Goal: Information Seeking & Learning: Learn about a topic

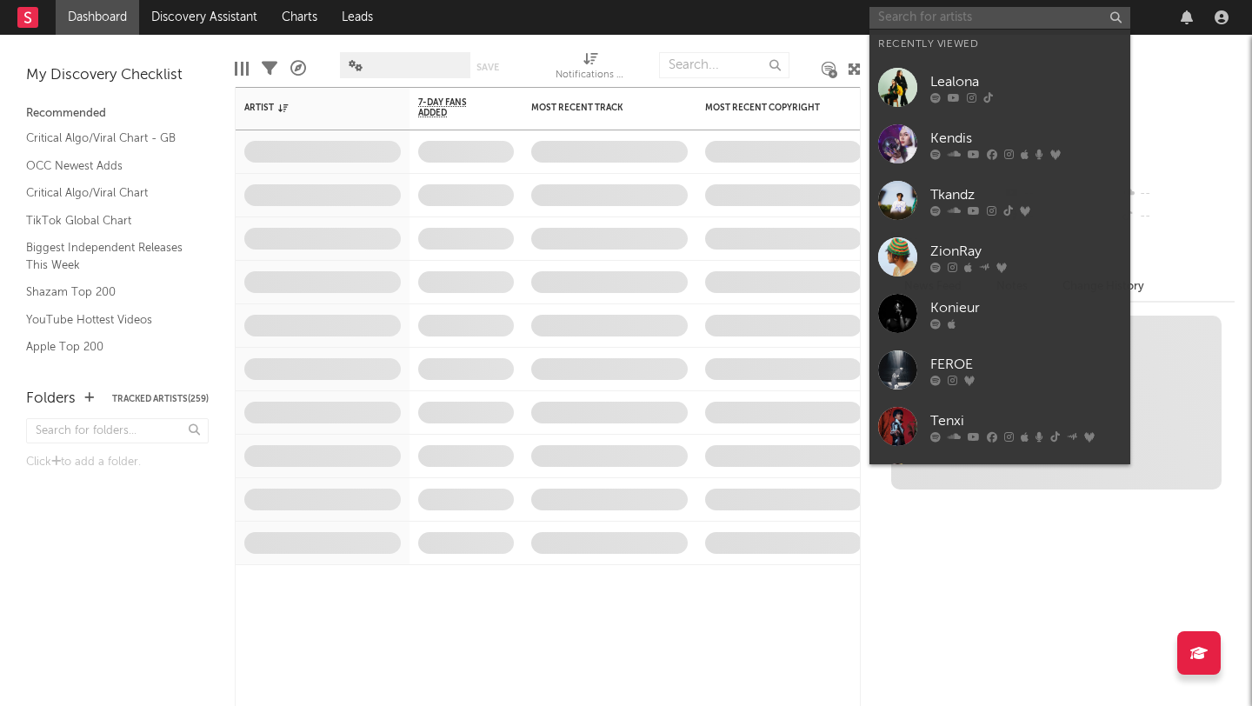
click at [991, 21] on input "text" at bounding box center [1000, 18] width 261 height 22
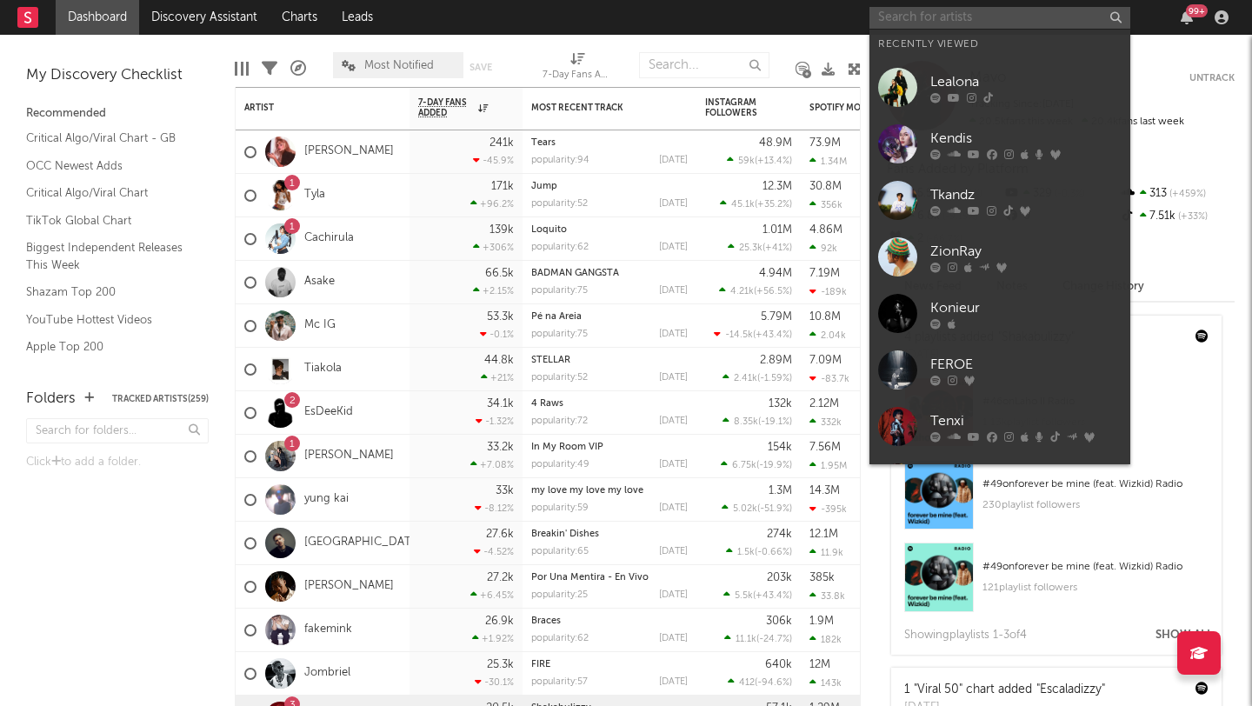
click at [884, 16] on input "text" at bounding box center [1000, 18] width 261 height 22
click at [963, 14] on input "text" at bounding box center [1000, 18] width 261 height 22
paste input "[URL][DOMAIN_NAME]"
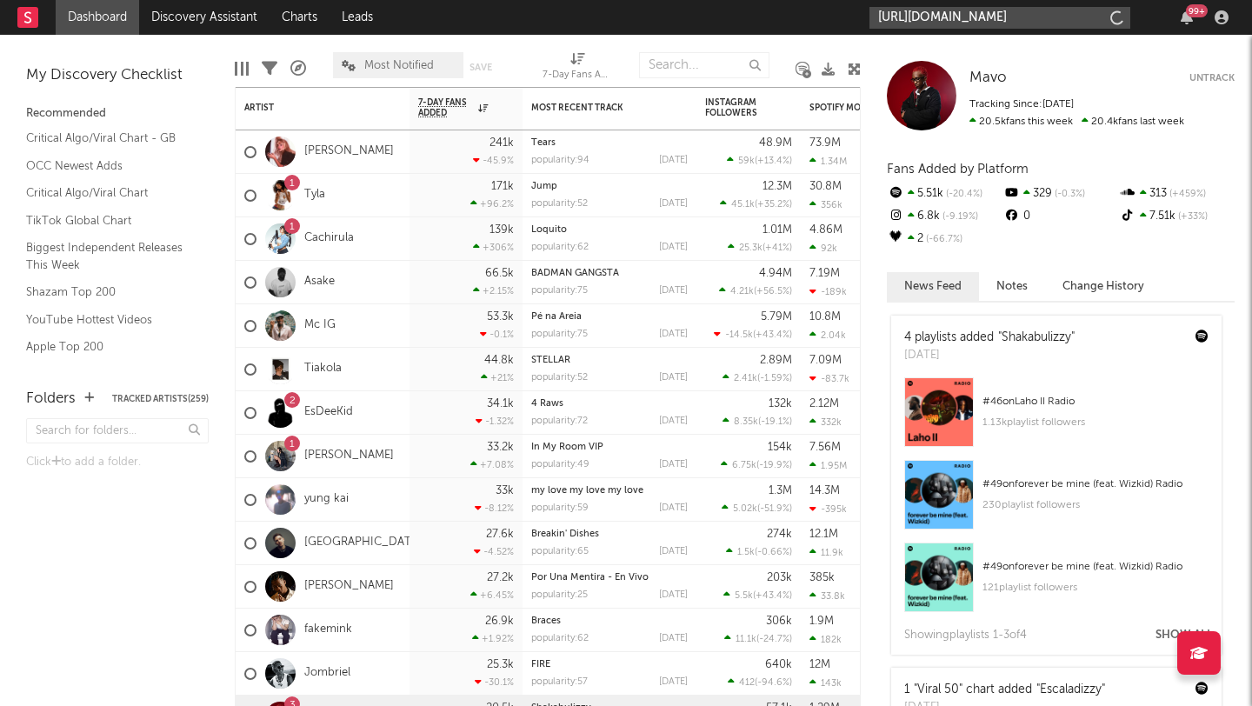
type input "[URL][DOMAIN_NAME]"
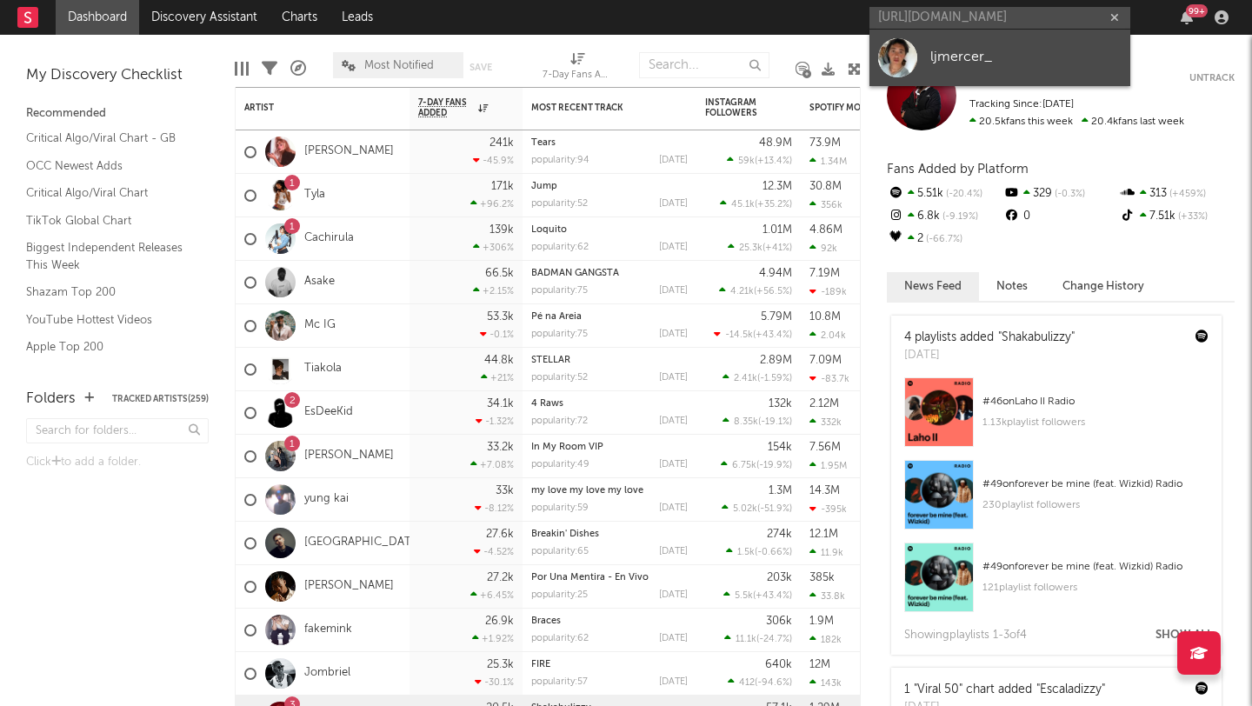
click at [948, 37] on link "ljmercer_" at bounding box center [1000, 58] width 261 height 57
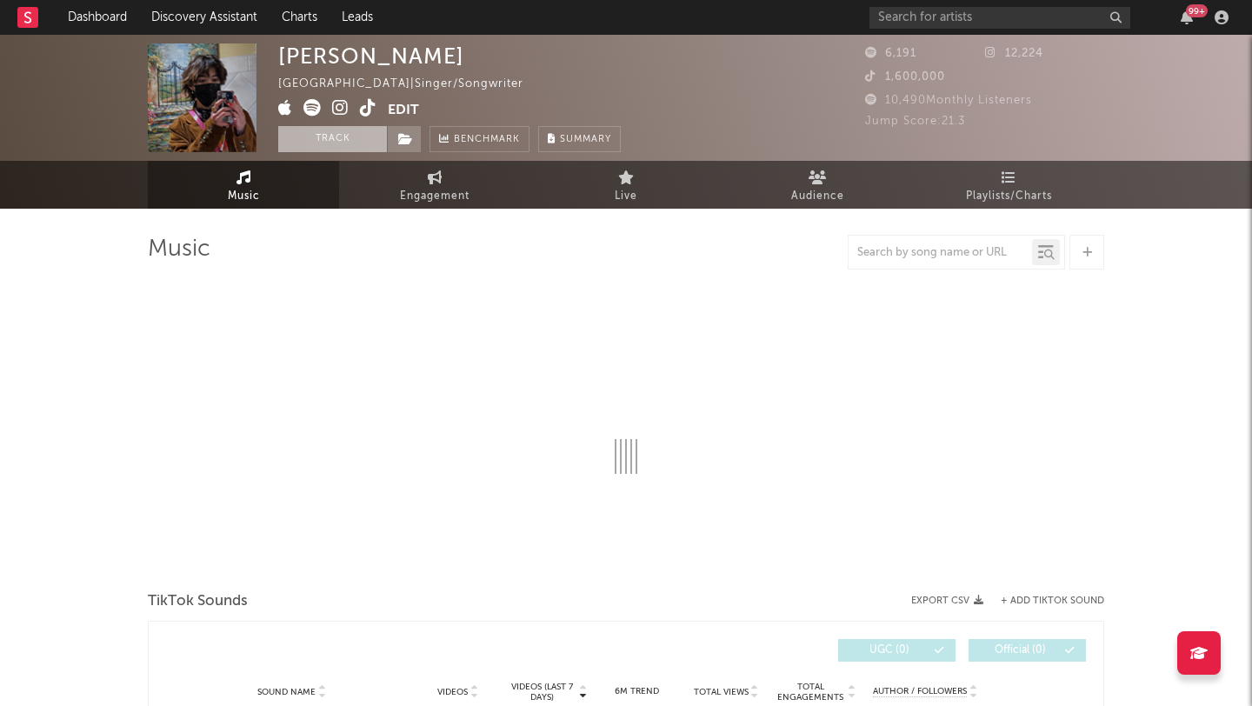
select select "1w"
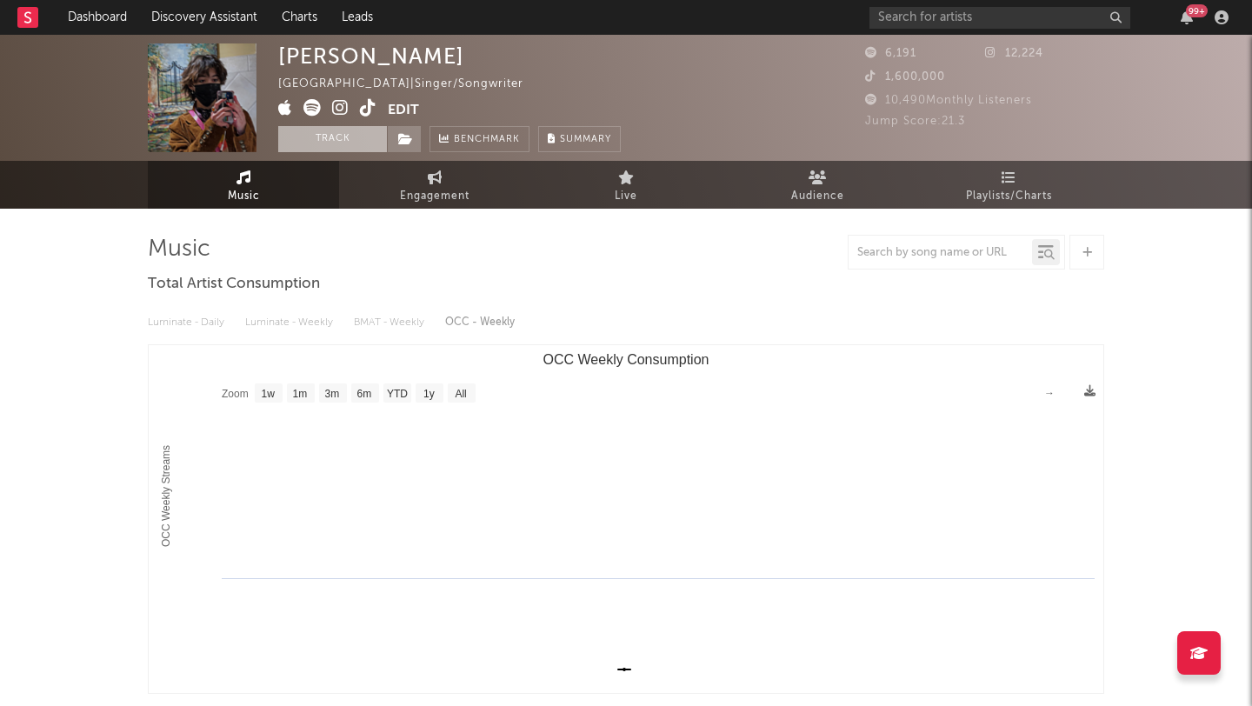
click at [306, 136] on button "Track" at bounding box center [332, 139] width 109 height 26
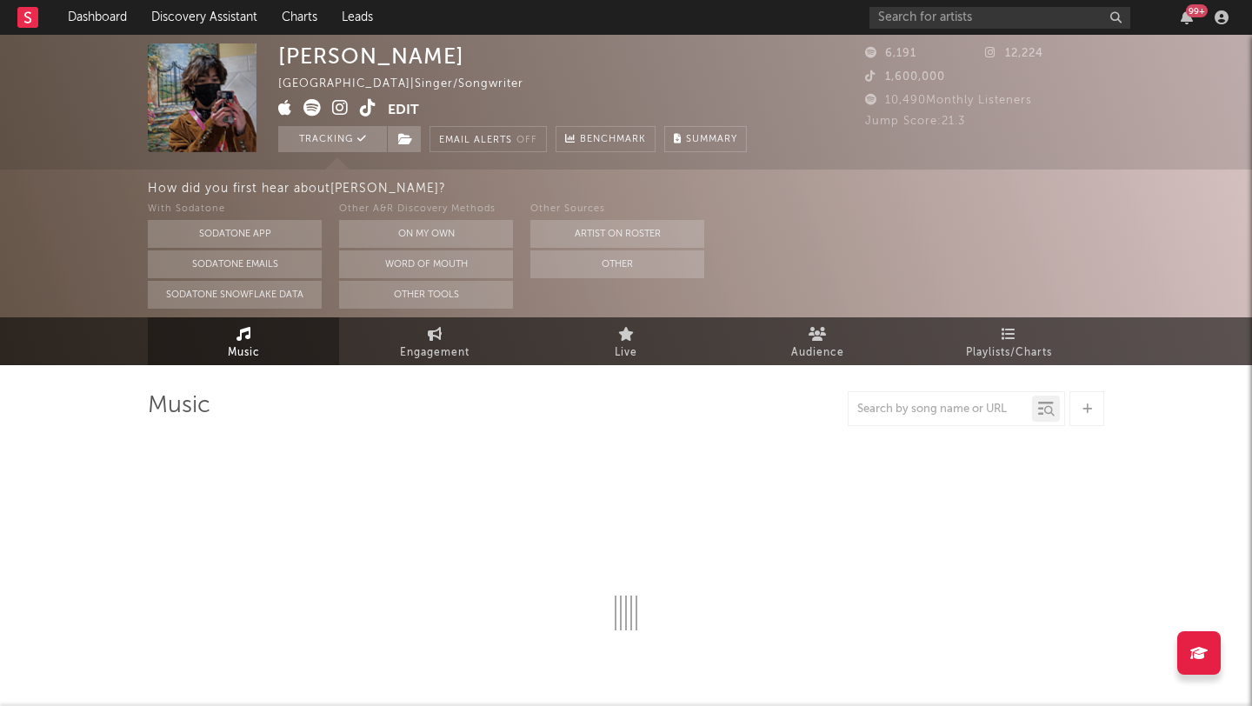
select select "1w"
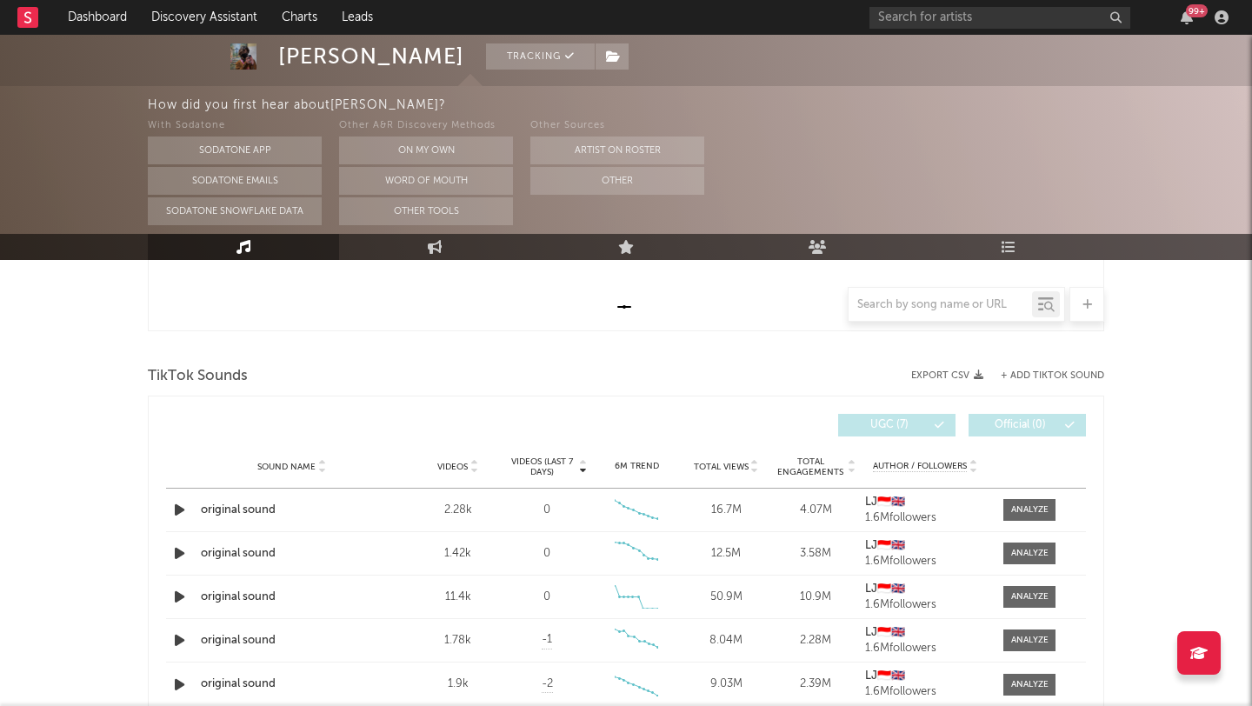
scroll to position [683, 0]
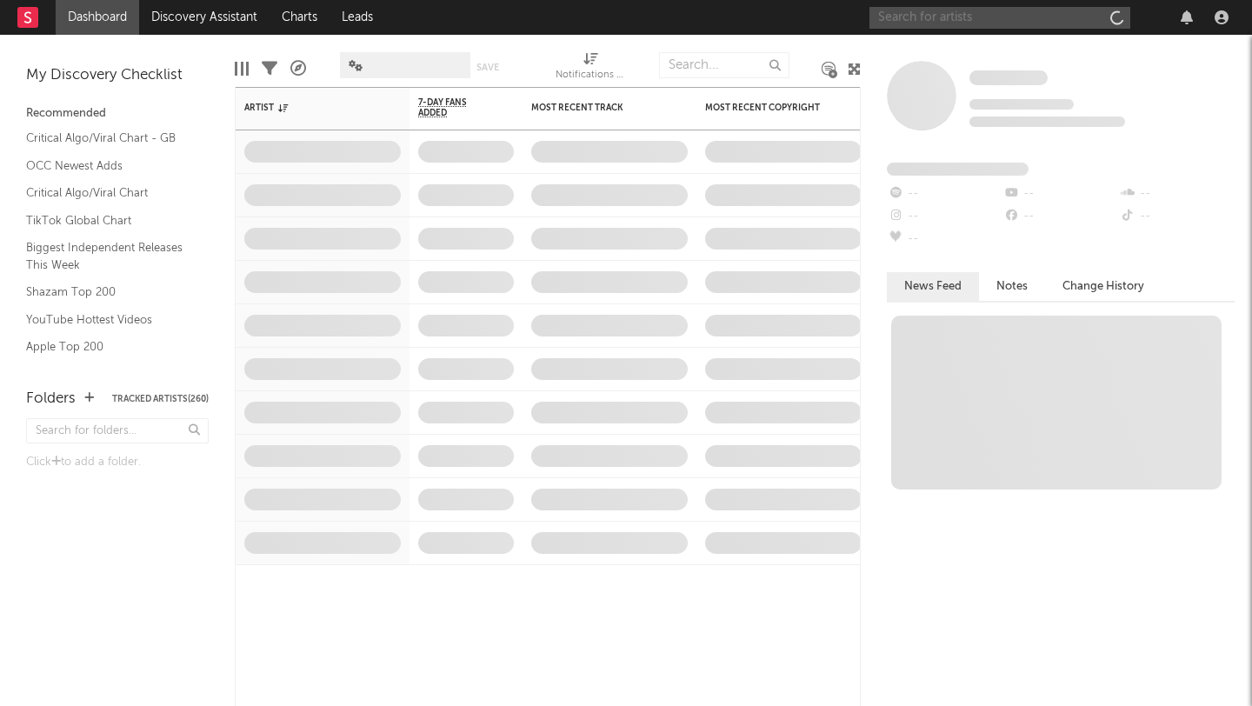
click at [1041, 16] on input "text" at bounding box center [1000, 18] width 261 height 22
type input "kendis"
